Goal: Information Seeking & Learning: Learn about a topic

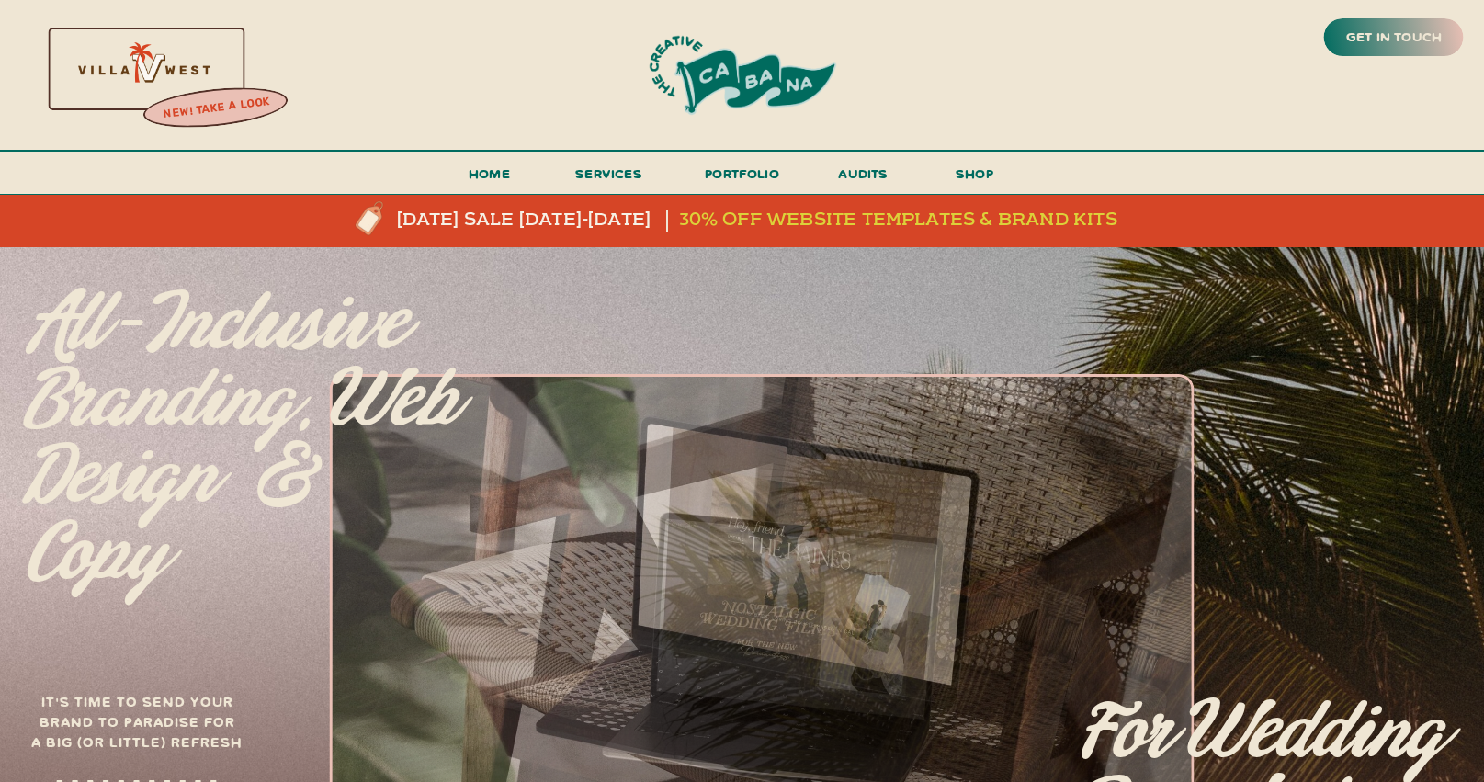
click at [846, 218] on h3 "30% off website templates & brand kits" at bounding box center [907, 220] width 456 height 22
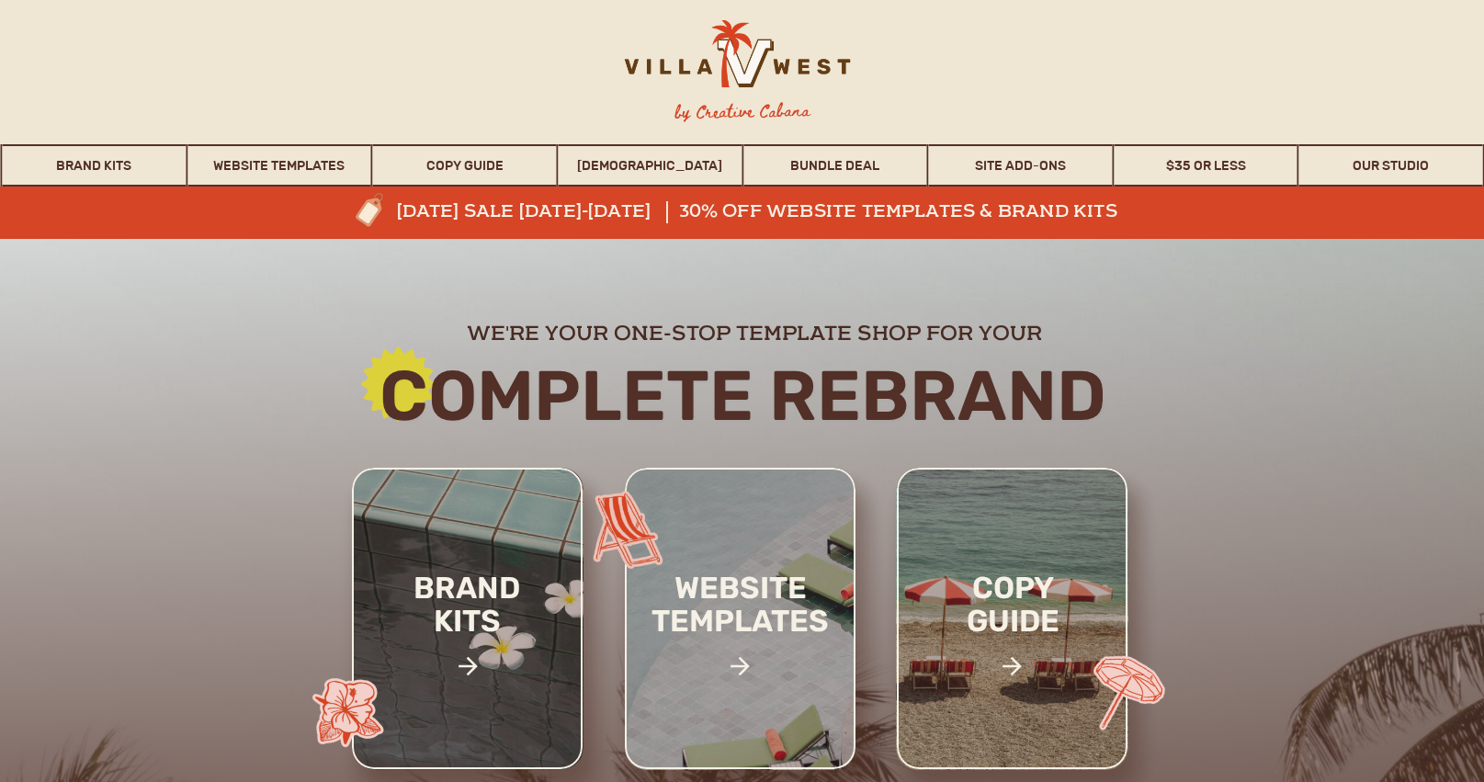
scroll to position [196, 0]
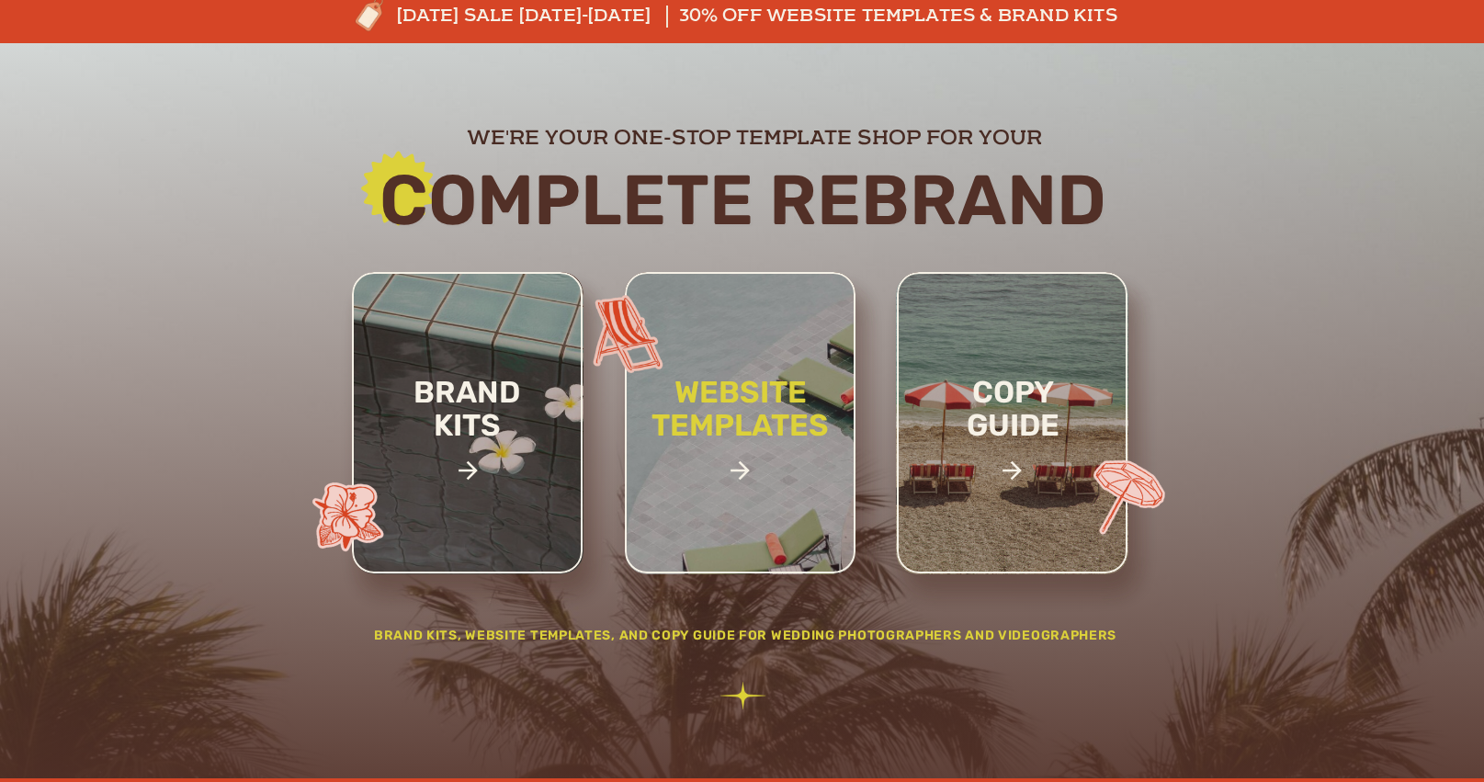
click at [762, 446] on h2 "website templates" at bounding box center [740, 429] width 241 height 106
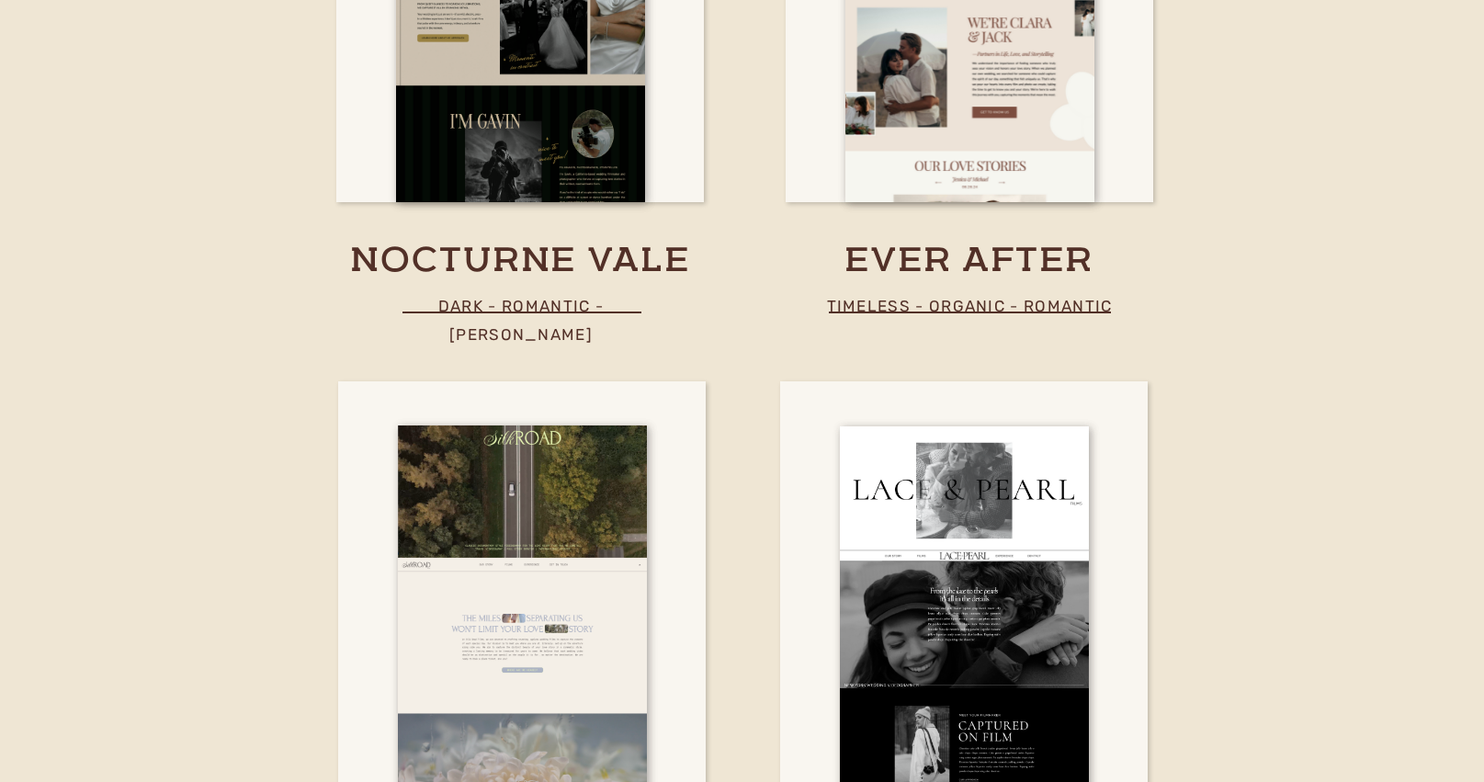
scroll to position [6229, 0]
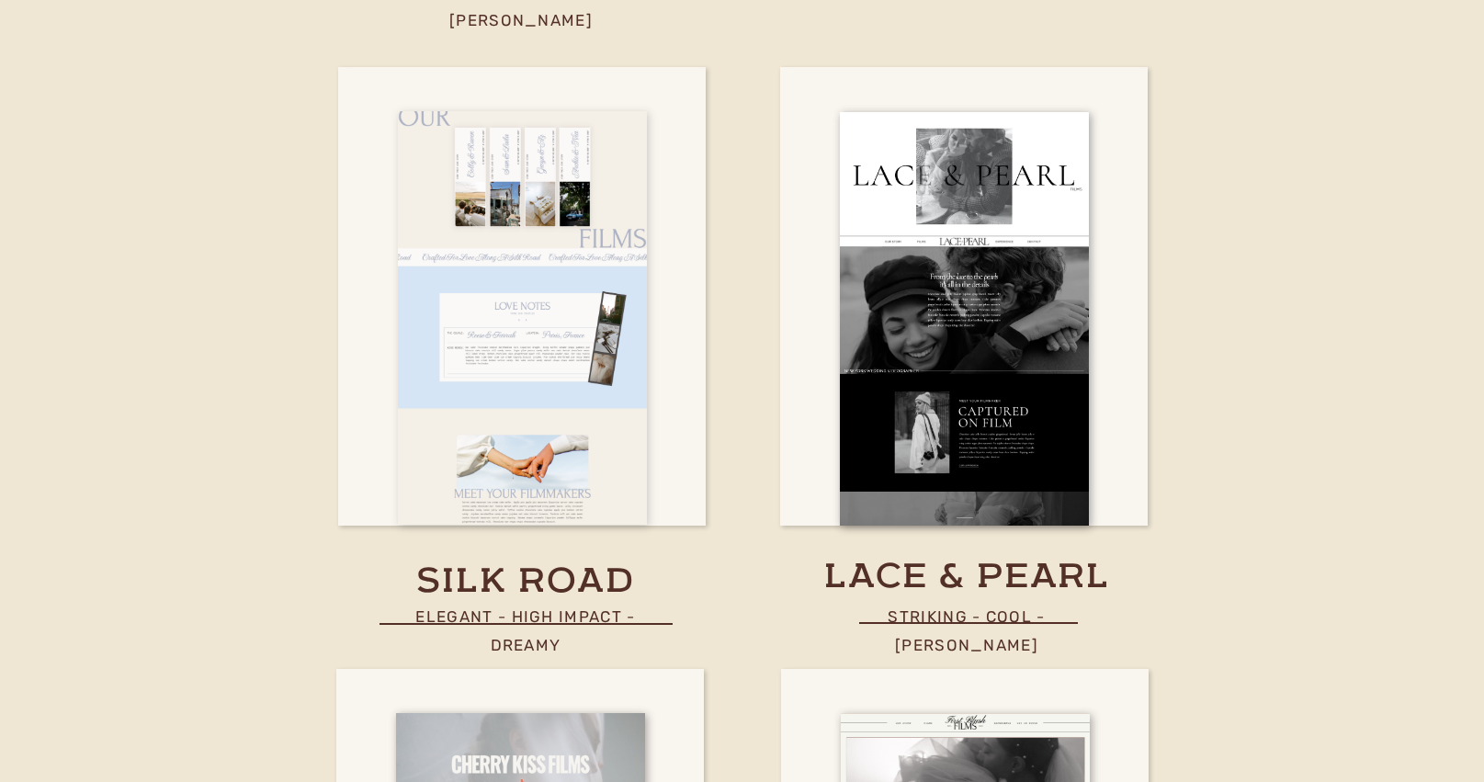
click at [520, 299] on div at bounding box center [522, 317] width 249 height 413
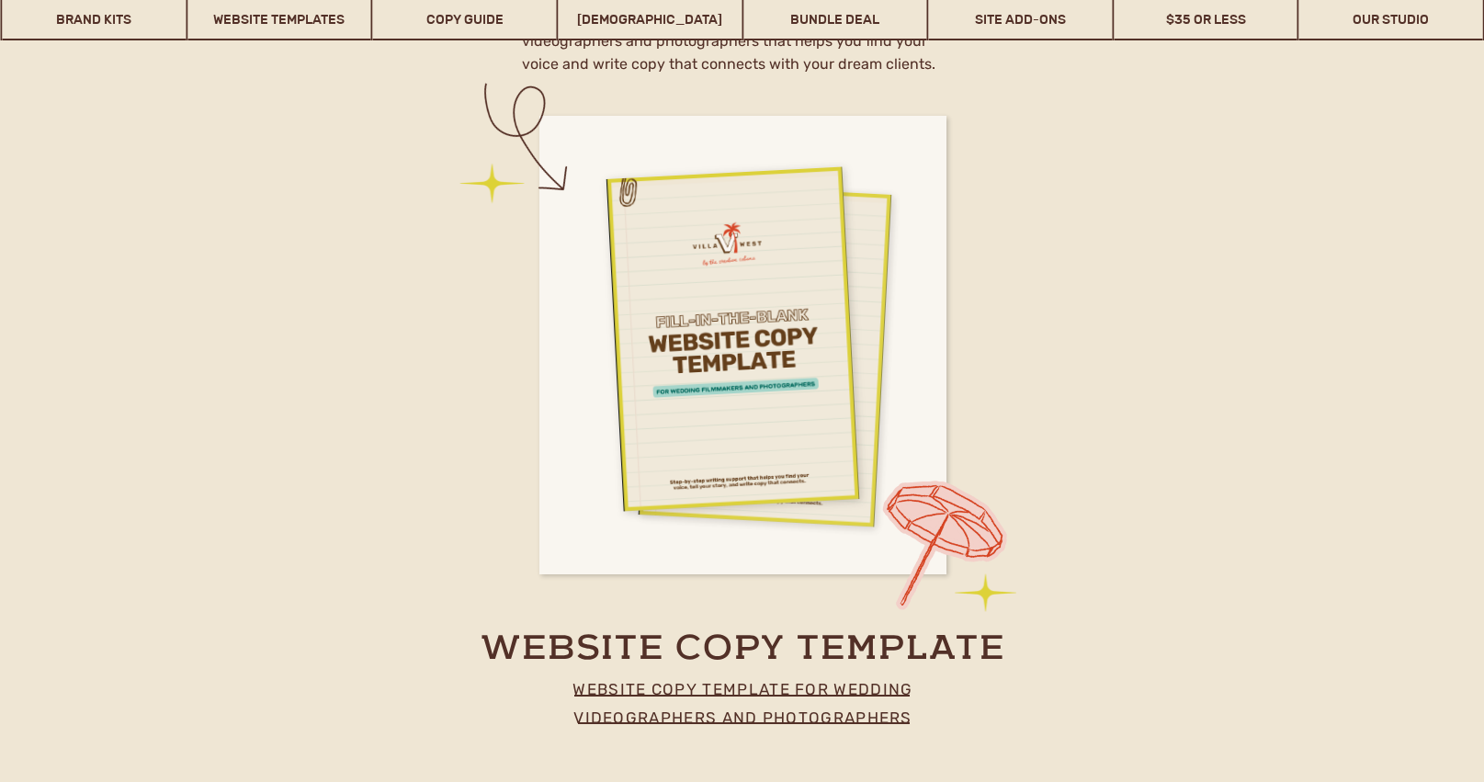
scroll to position [7193, 0]
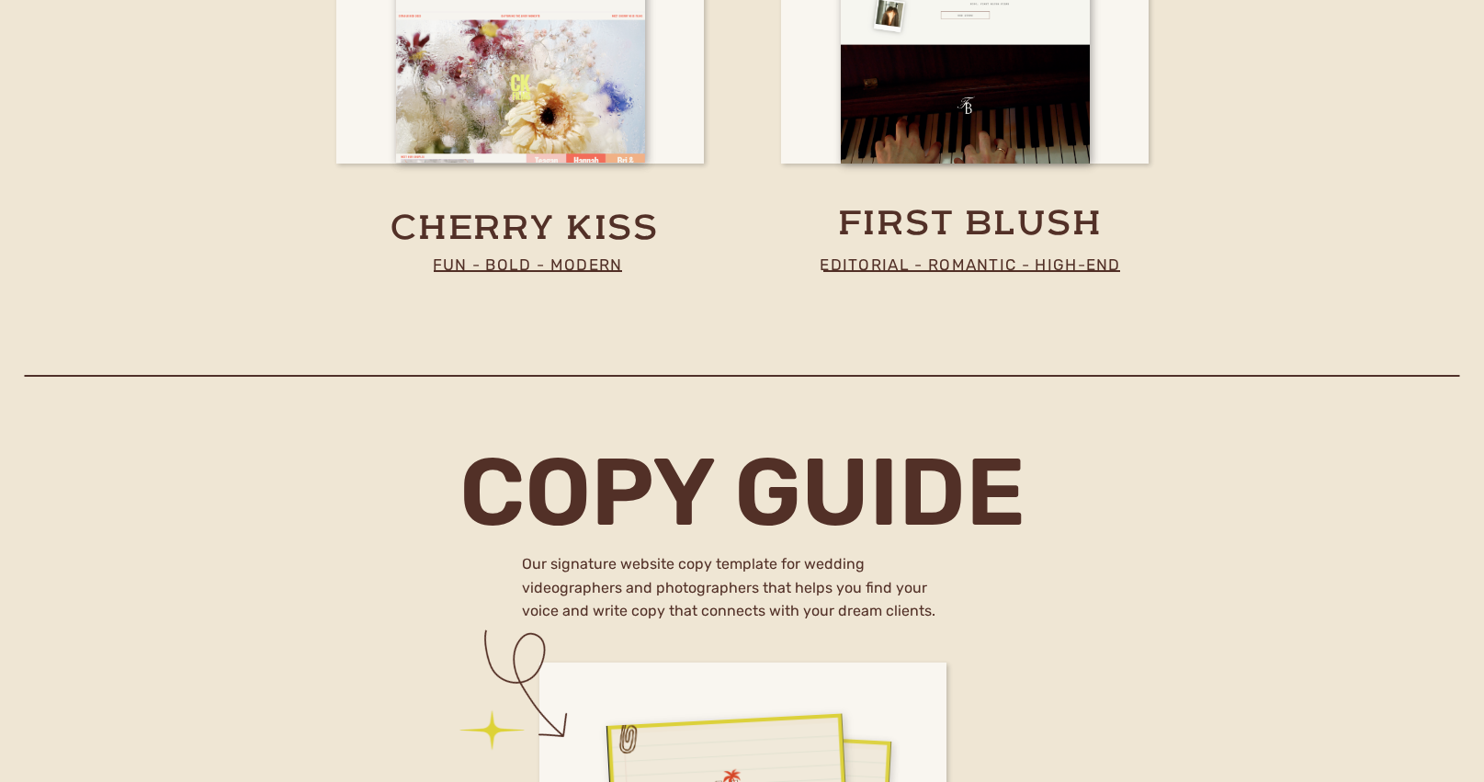
click at [935, 185] on div "nav by Creative Cabana Brand Kits Website Templates Copy Guide WHOISMATT Bundle…" at bounding box center [742, 500] width 1484 height 15387
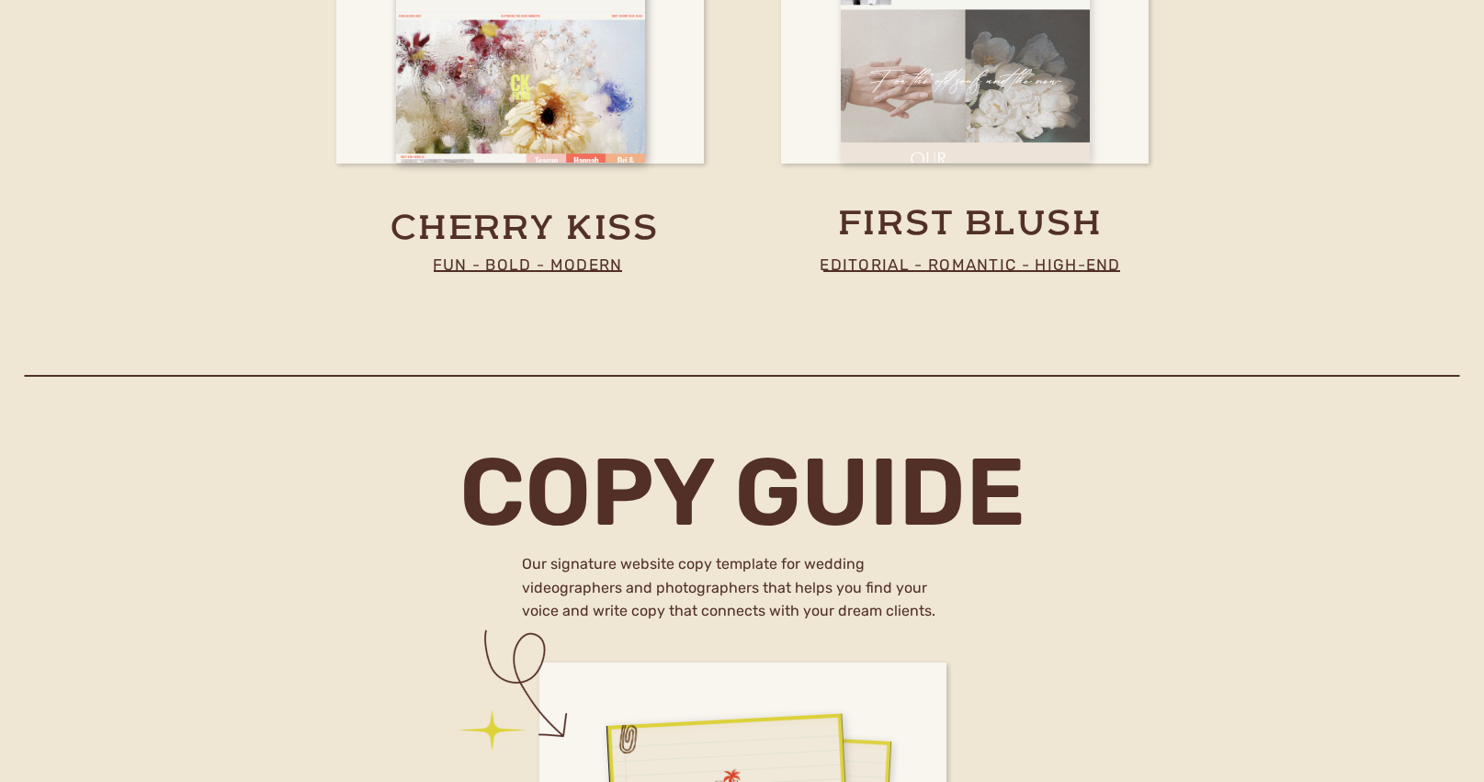
scroll to position [6780, 0]
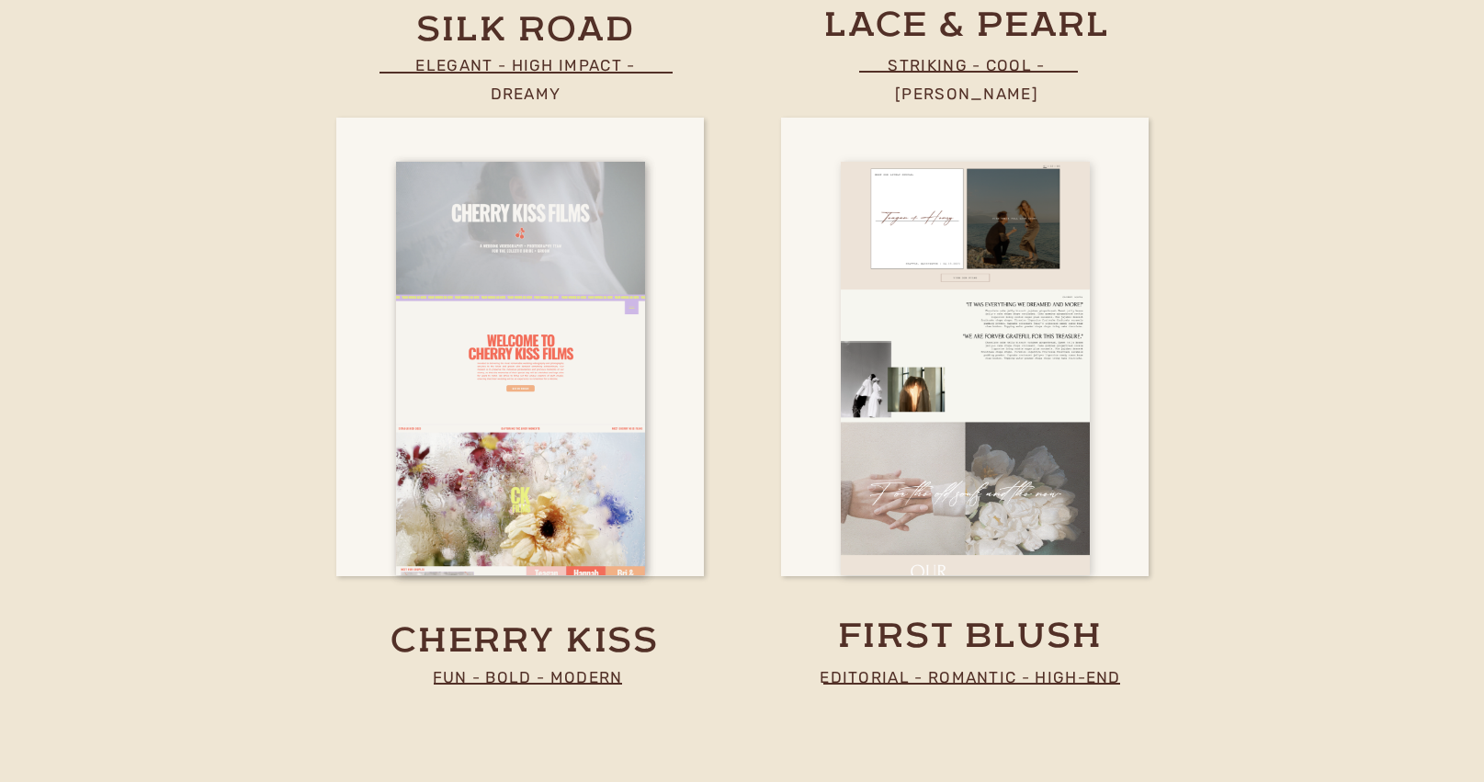
click at [938, 359] on div at bounding box center [965, 369] width 249 height 413
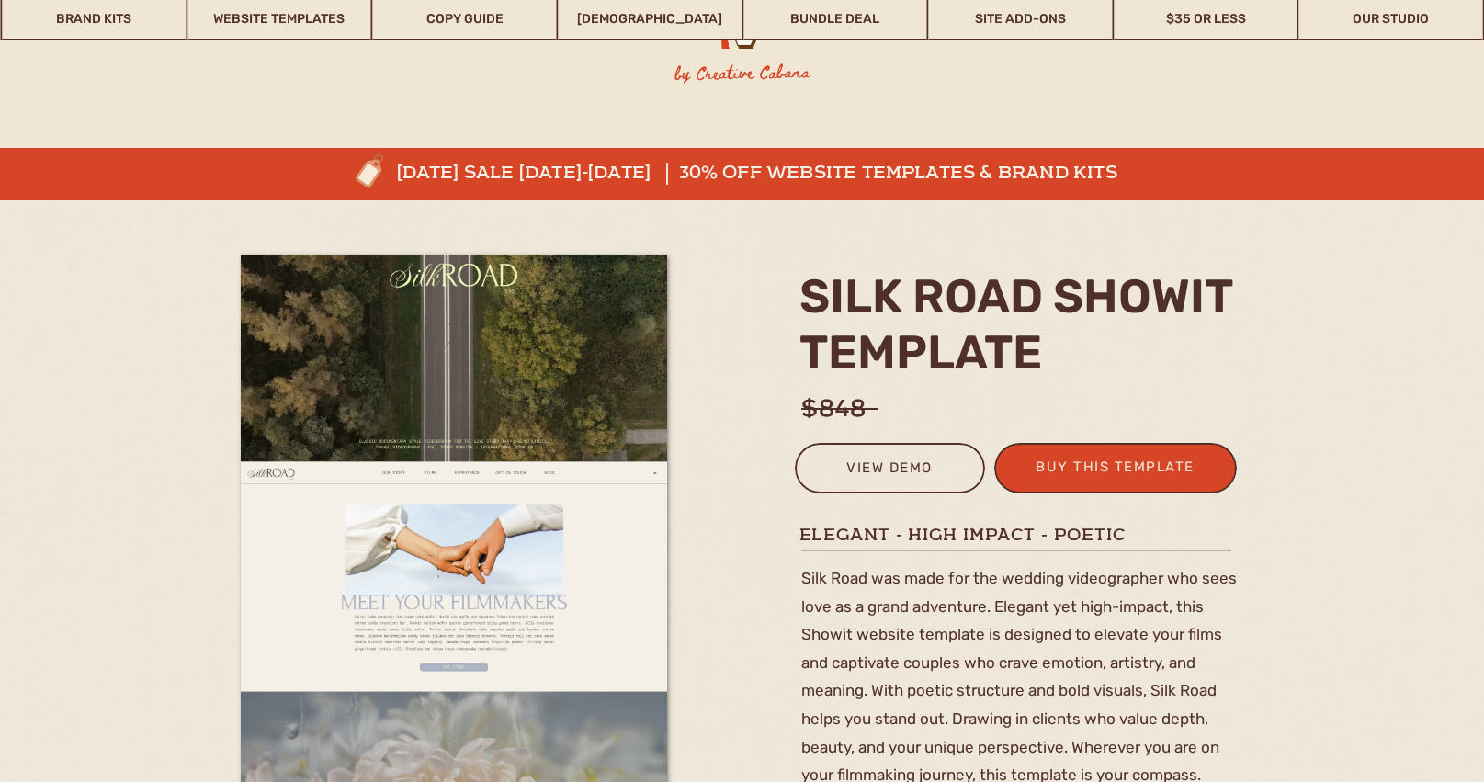
scroll to position [359, 0]
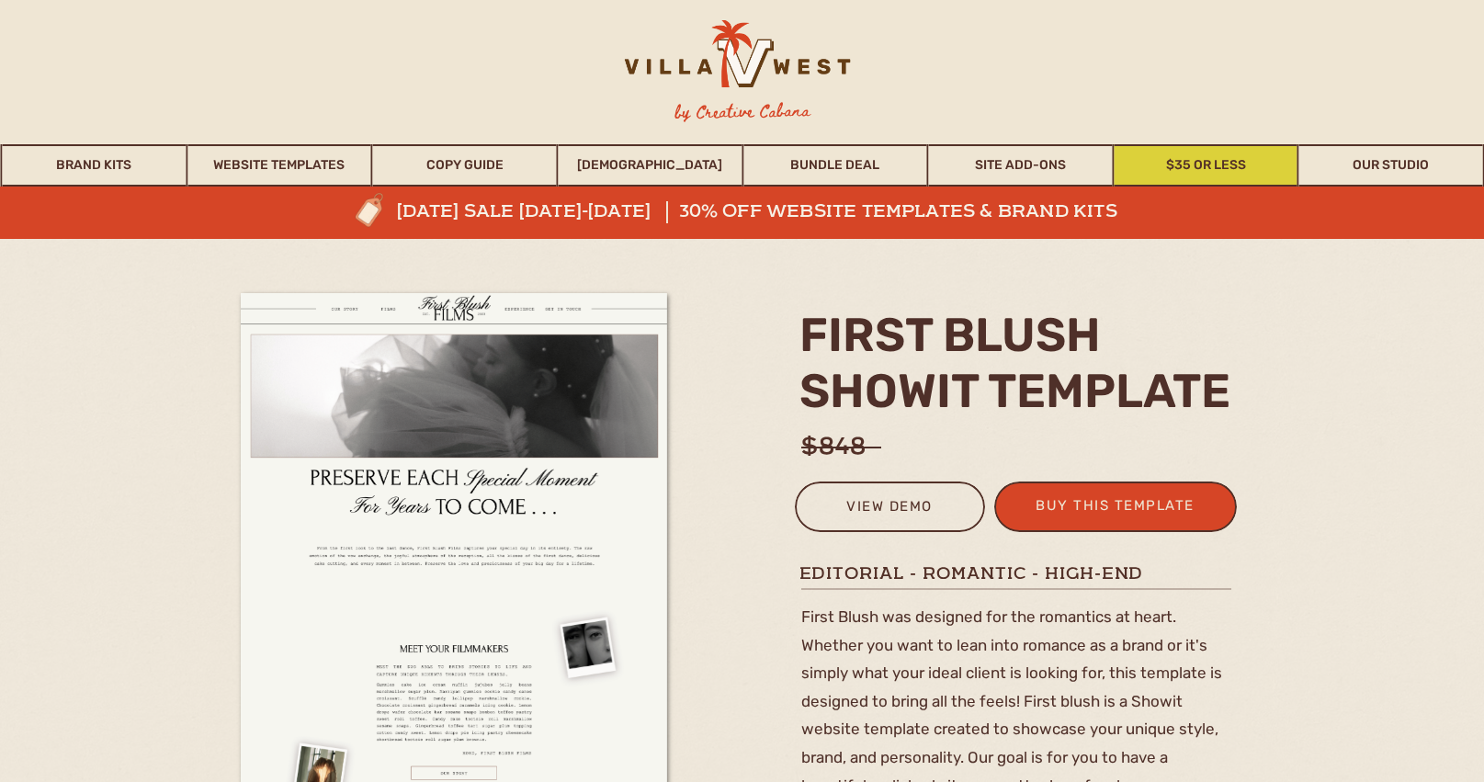
click at [1194, 167] on link "$35 or Less" at bounding box center [1205, 165] width 184 height 42
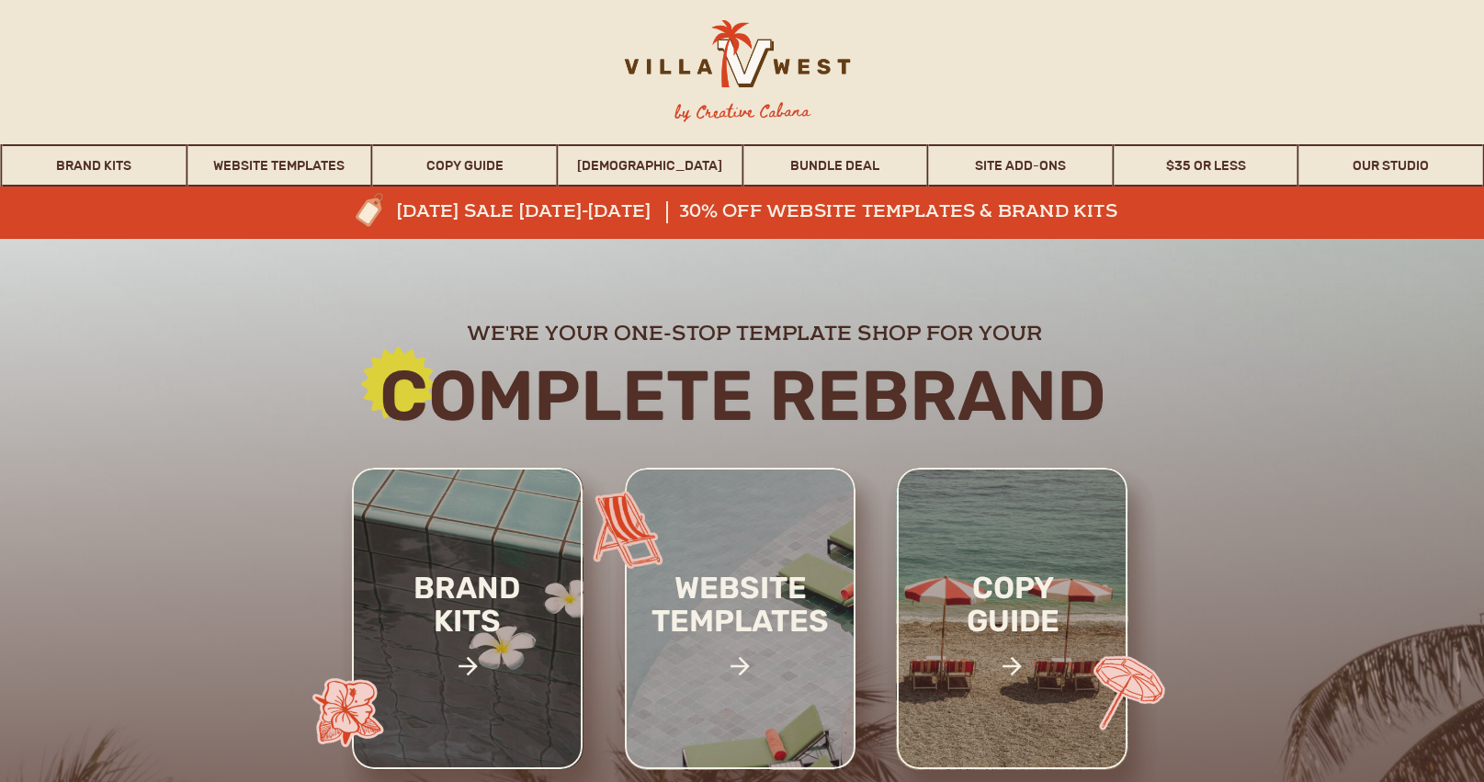
click at [749, 42] on div at bounding box center [735, 62] width 288 height 85
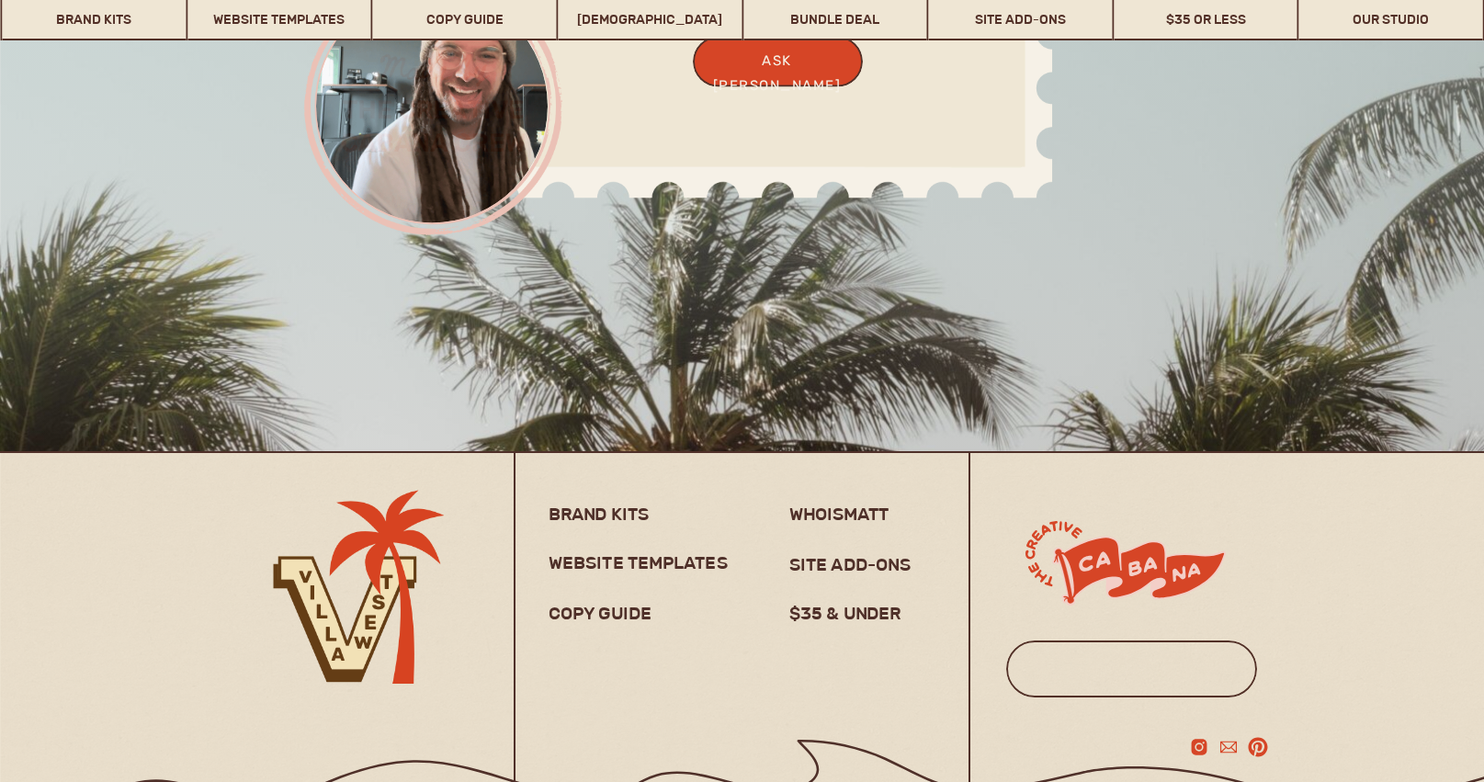
scroll to position [14605, 0]
